Goal: Transaction & Acquisition: Book appointment/travel/reservation

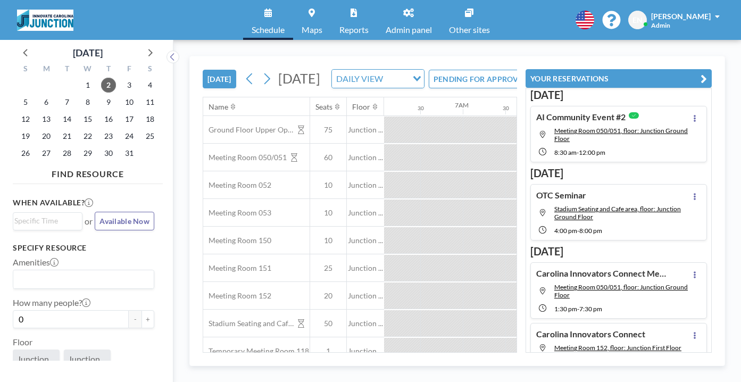
scroll to position [0, 519]
click at [143, 45] on icon at bounding box center [150, 52] width 14 height 14
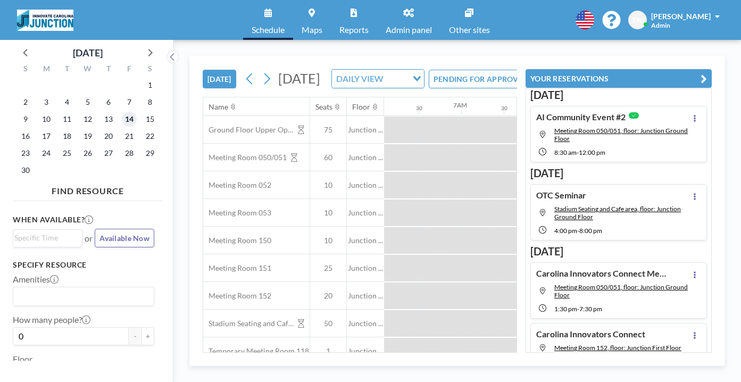
click at [122, 112] on span "14" at bounding box center [129, 119] width 15 height 15
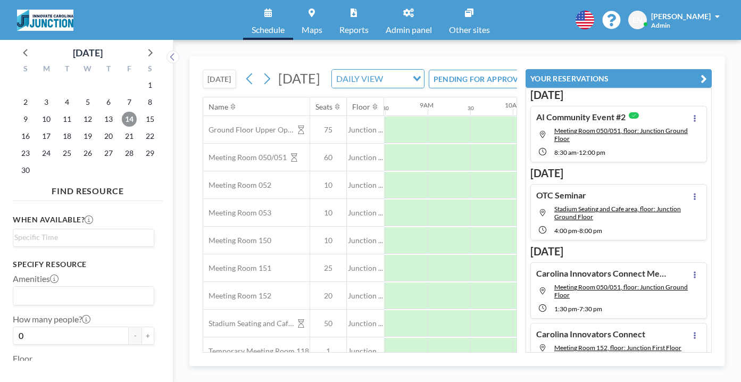
scroll to position [0, 735]
click at [529, 27] on div "Schedule Maps Reports Admin panel Other sites English Polski 日本語 Española EN [P…" at bounding box center [370, 20] width 741 height 40
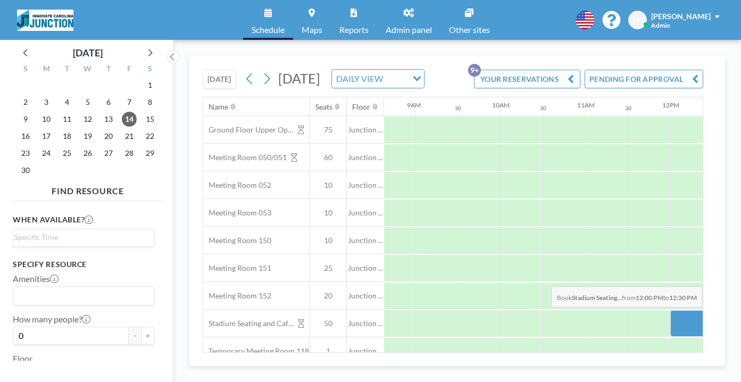
click at [670, 310] on div at bounding box center [691, 323] width 43 height 27
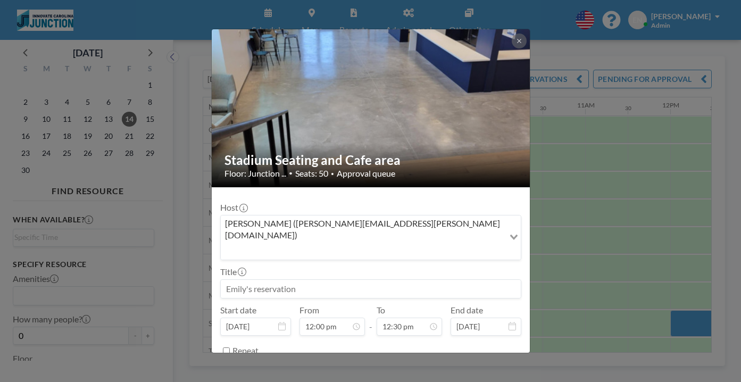
click at [529, 34] on div "Stadium Seating and Cafe area Floor: Junction ... • Seats: 50 • Approval queue …" at bounding box center [370, 191] width 741 height 382
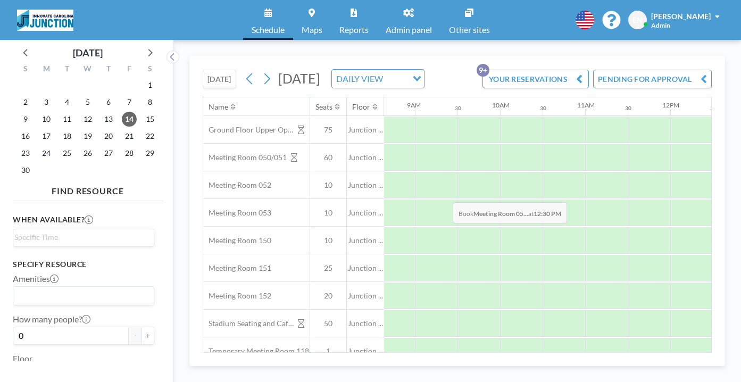
click at [713, 200] on div at bounding box center [734, 213] width 43 height 27
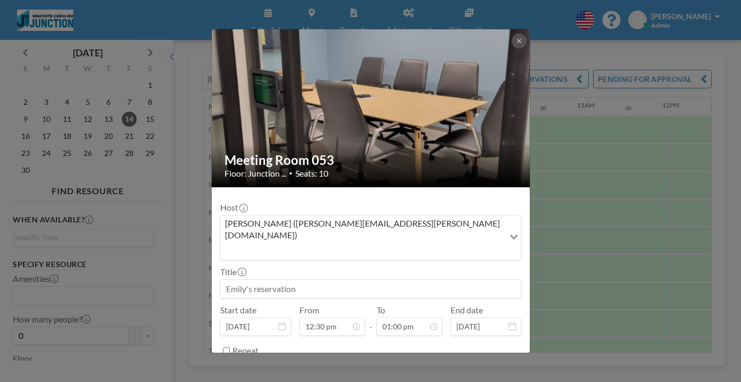
click at [574, 197] on div "Meeting Room 053 Floor: Junction ... • Seats: 10 Host [PERSON_NAME] ([PERSON_NA…" at bounding box center [370, 191] width 741 height 382
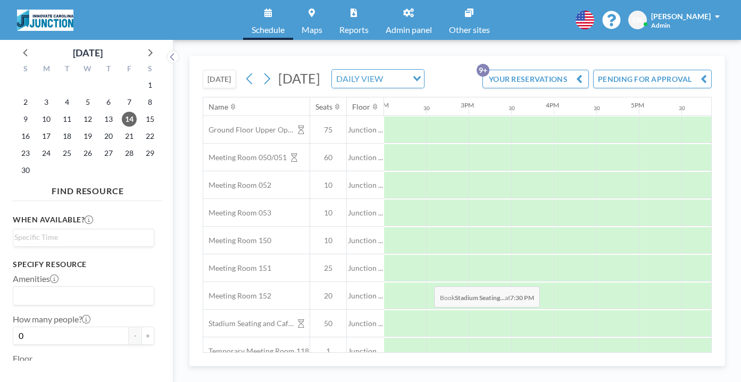
scroll to position [0, 1190]
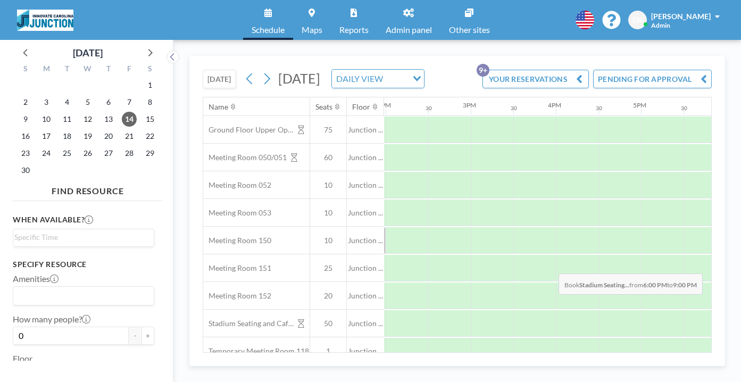
drag, startPoint x: 391, startPoint y: 264, endPoint x: 555, endPoint y: 248, distance: 165.7
click at [555, 248] on div "Ground Floor Upper Open Area 75 Junction ... Meeting Room 050/051 60 Junction .…" at bounding box center [125, 254] width 2224 height 277
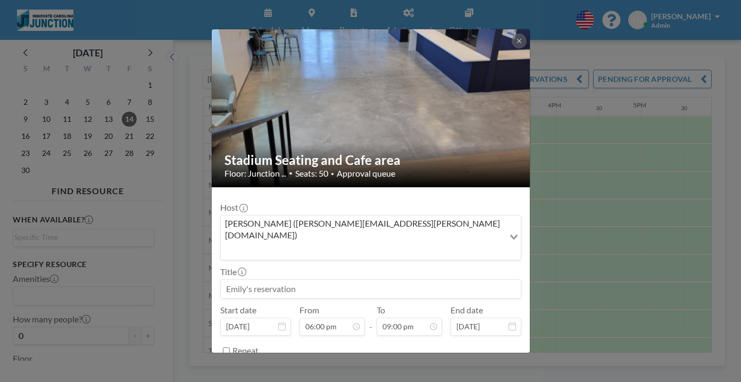
click at [386, 280] on input at bounding box center [371, 289] width 300 height 18
type input "M"
type input "H"
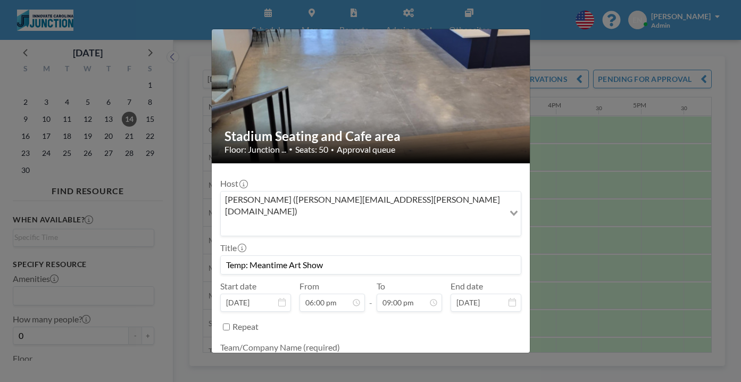
type input "Temp: Meantime Art Show"
click at [349, 355] on textarea at bounding box center [370, 364] width 301 height 18
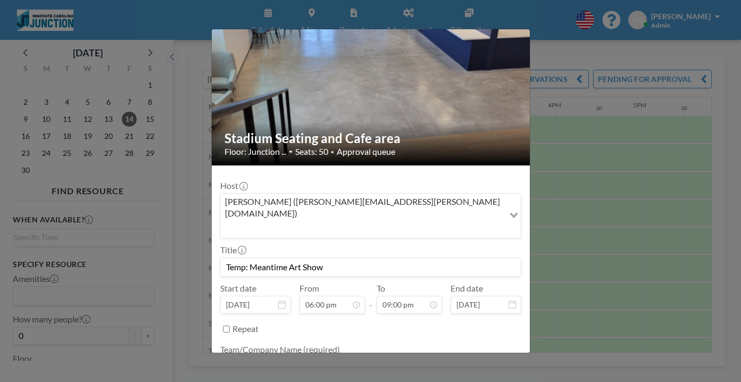
scroll to position [21, 0]
type textarea "Meantime Coffee"
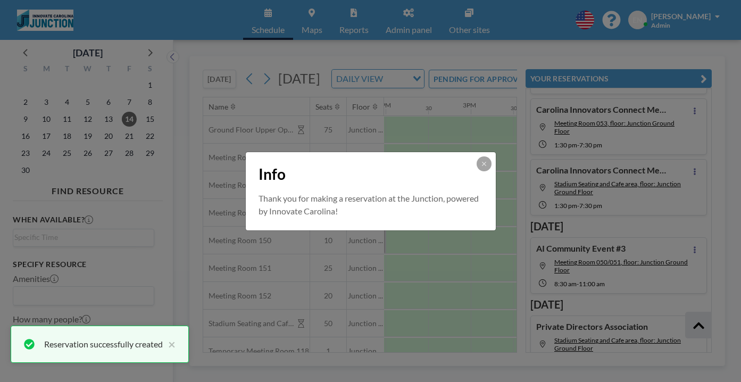
scroll to position [330, 0]
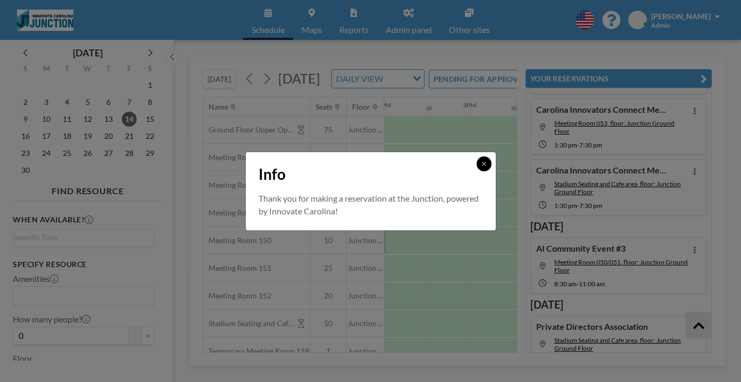
click at [477, 169] on button at bounding box center [484, 163] width 15 height 15
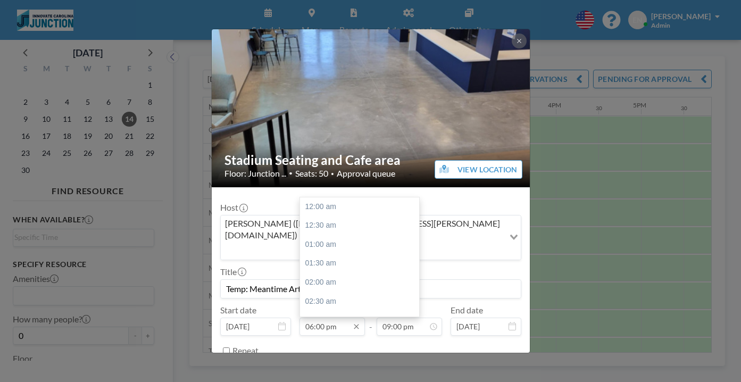
click at [327, 318] on input "06:00 pm" at bounding box center [332, 327] width 65 height 18
click at [342, 306] on div "05:30 pm" at bounding box center [359, 315] width 119 height 19
type input "05:30 pm"
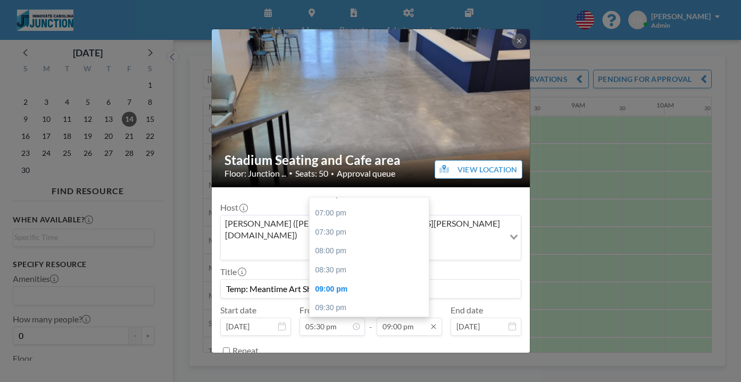
click at [402, 318] on input "09:00 pm" at bounding box center [409, 327] width 65 height 18
click at [351, 299] on div "09:30 pm" at bounding box center [369, 308] width 119 height 19
type input "09:30 pm"
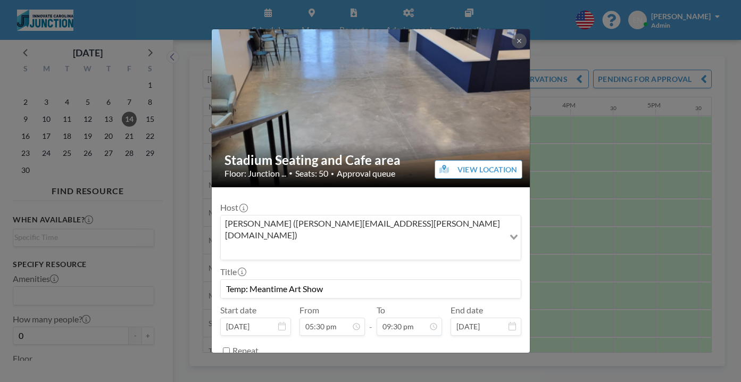
scroll to position [0, 0]
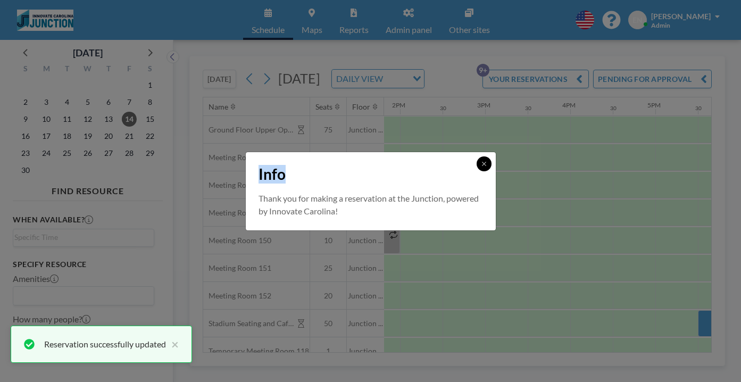
click at [456, 170] on div "Info" at bounding box center [371, 172] width 250 height 40
click at [477, 168] on button at bounding box center [484, 163] width 15 height 15
